Goal: Information Seeking & Learning: Learn about a topic

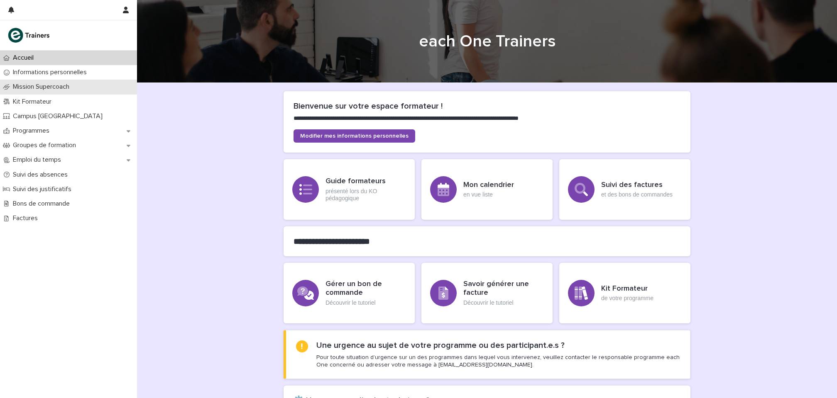
click at [71, 87] on p "Mission Supercoach" at bounding box center [43, 87] width 66 height 8
click at [117, 148] on div "Groupes de formation" at bounding box center [68, 145] width 137 height 15
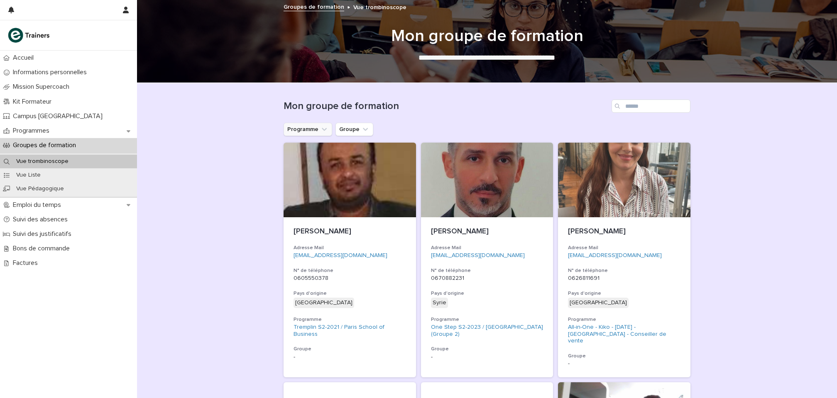
click at [316, 129] on button "Programme" at bounding box center [307, 129] width 49 height 13
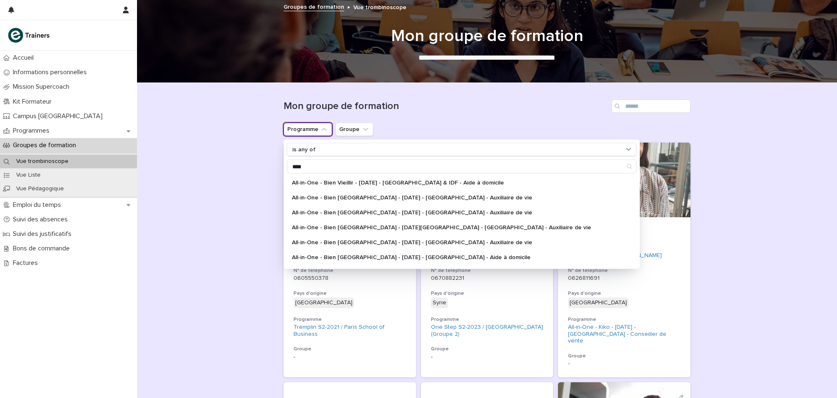
type input "****"
click at [304, 171] on input "****" at bounding box center [461, 166] width 349 height 13
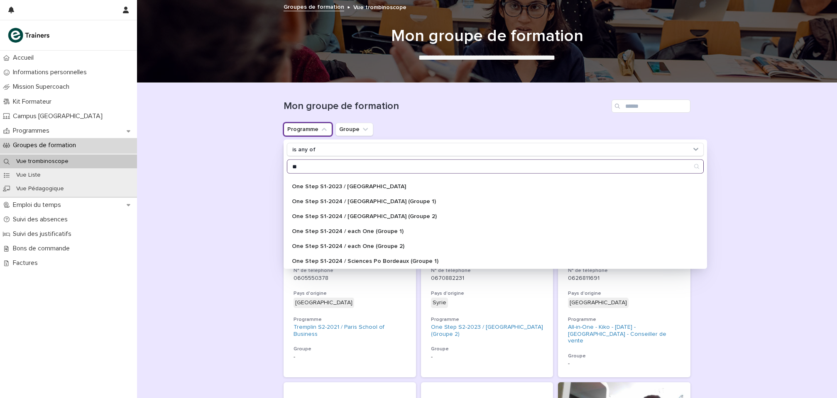
scroll to position [434, 0]
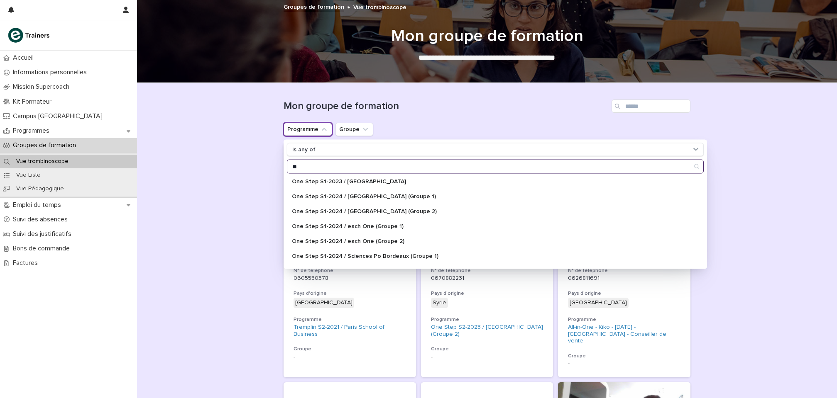
type input "*"
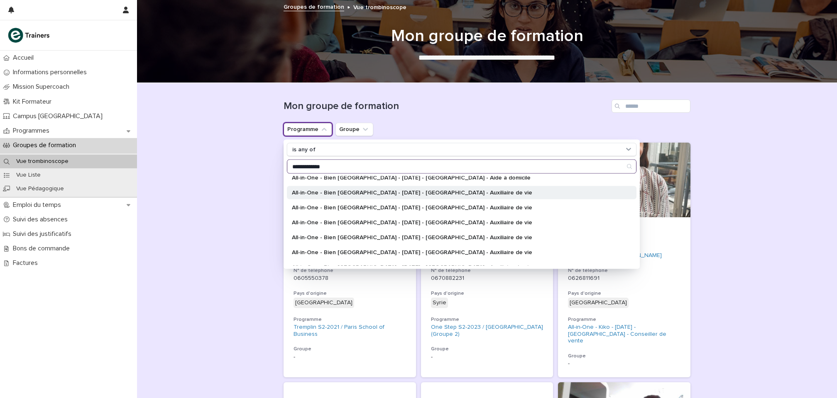
scroll to position [73, 0]
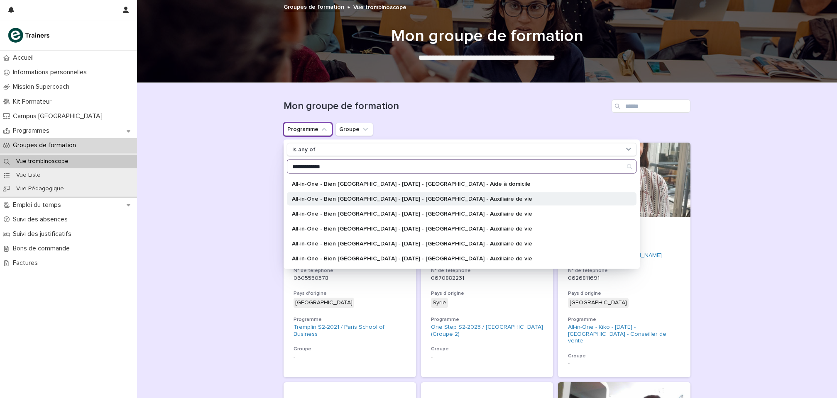
type input "**********"
click at [369, 195] on div "All-in-One - Bien [GEOGRAPHIC_DATA] - [DATE] - [GEOGRAPHIC_DATA] - Auxiliaire d…" at bounding box center [461, 199] width 349 height 13
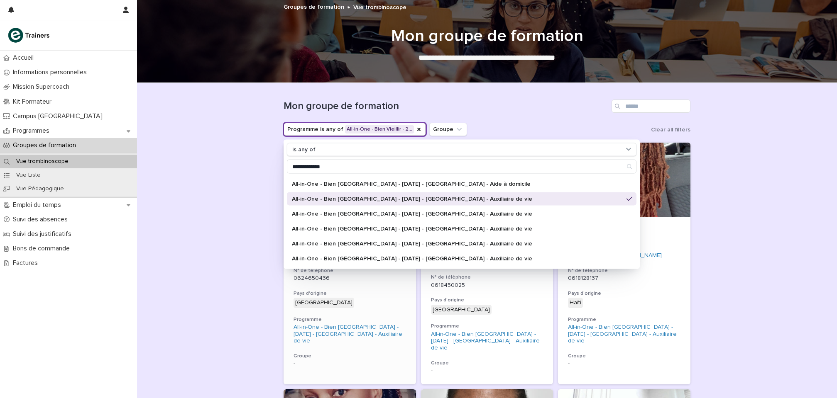
click at [387, 298] on div "Brésil + 0" at bounding box center [349, 303] width 112 height 10
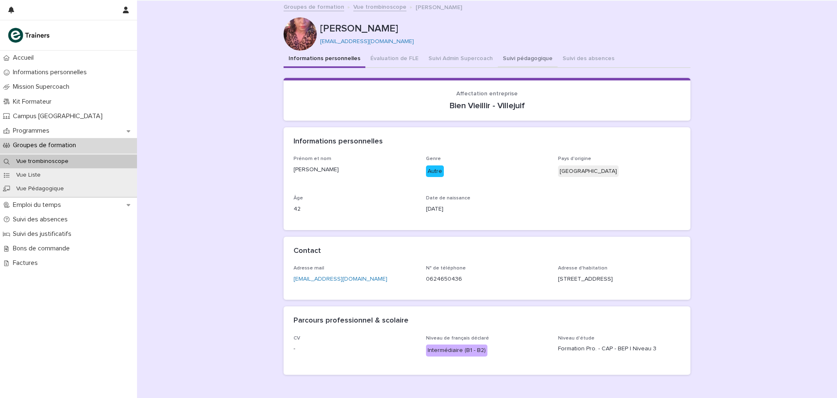
click at [521, 57] on button "Suivi pédagogique" at bounding box center [528, 59] width 60 height 17
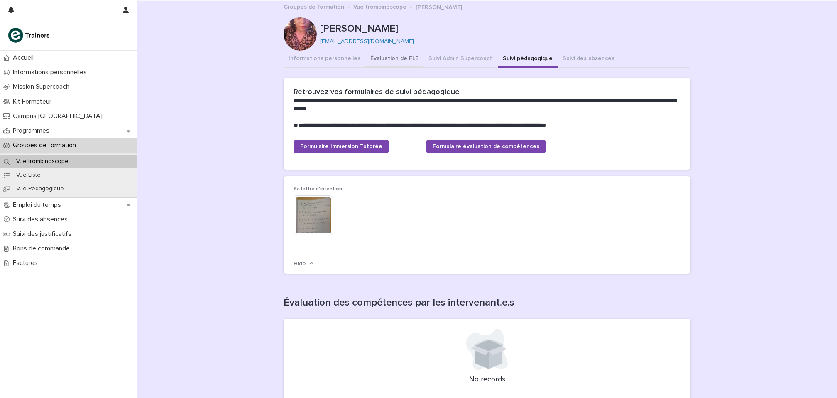
click at [379, 64] on button "Évaluation de FLE" at bounding box center [394, 59] width 58 height 17
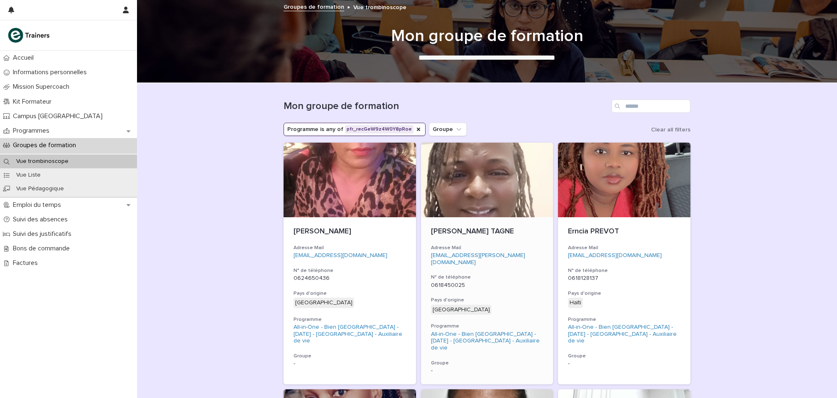
click at [512, 240] on div "[PERSON_NAME] TAGNE Adresse Mail [EMAIL_ADDRESS][PERSON_NAME][DOMAIN_NAME] N° d…" at bounding box center [487, 300] width 132 height 167
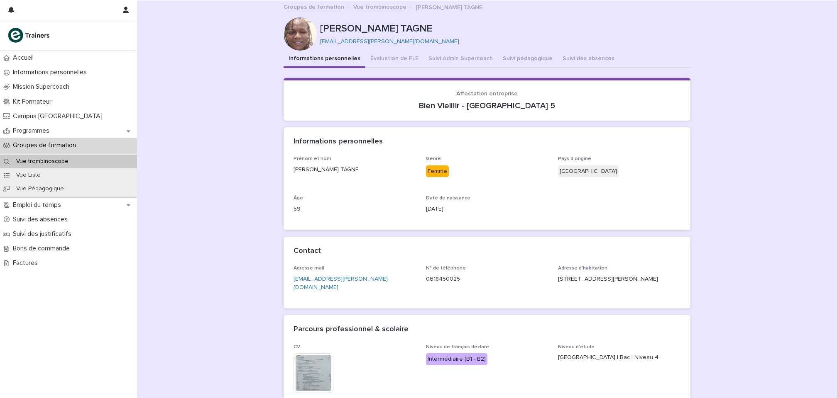
click at [393, 50] on div "[PERSON_NAME] [PERSON_NAME] [PERSON_NAME][EMAIL_ADDRESS][DOMAIN_NAME]" at bounding box center [486, 33] width 407 height 33
click at [393, 60] on button "Évaluation de FLE" at bounding box center [394, 59] width 58 height 17
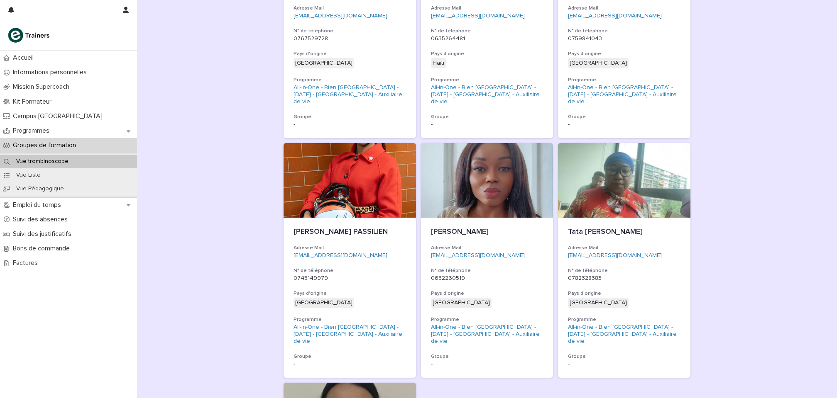
scroll to position [973, 0]
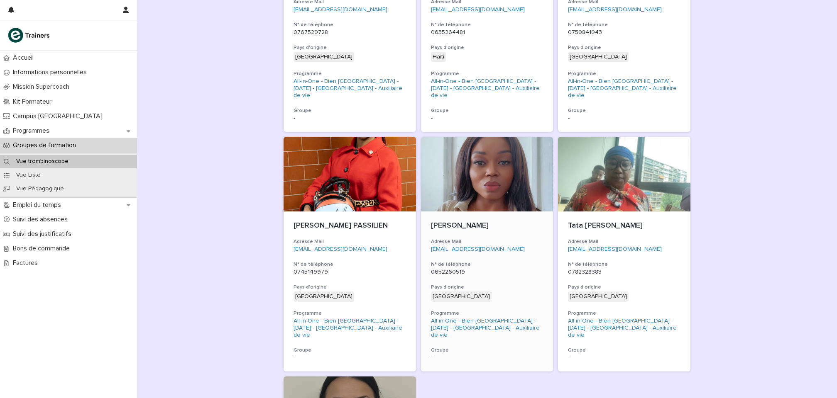
click at [511, 292] on div "Cameroun + 0" at bounding box center [487, 297] width 112 height 10
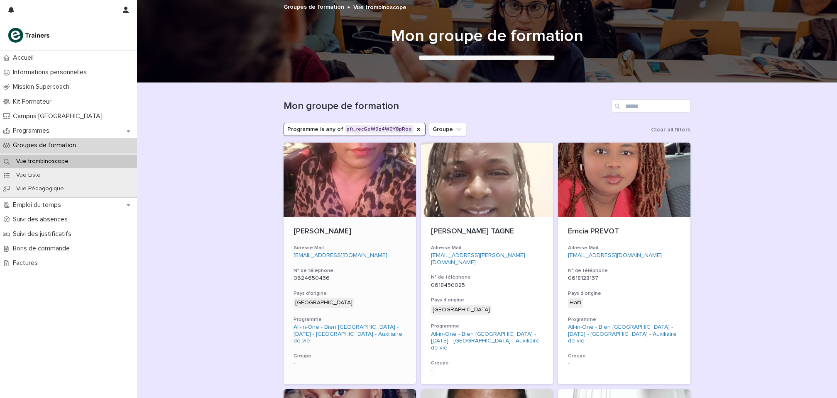
click at [359, 174] on div at bounding box center [349, 180] width 132 height 75
